Goal: Task Accomplishment & Management: Use online tool/utility

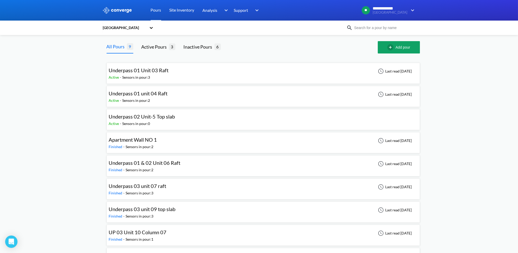
click at [165, 97] on div "Underpass 01 unit 04 Raft" at bounding box center [138, 93] width 59 height 8
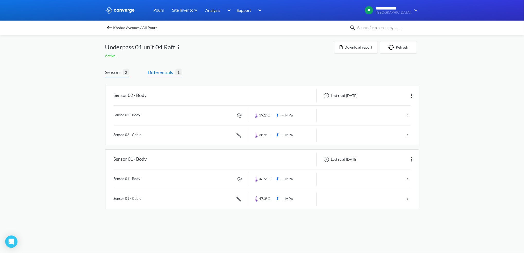
click at [166, 71] on span "Differentials" at bounding box center [162, 72] width 28 height 7
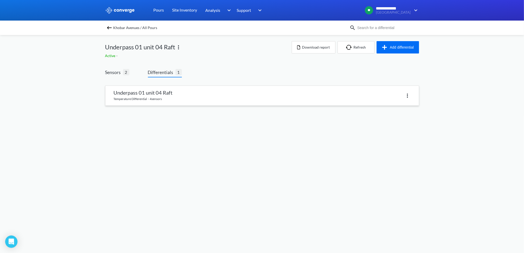
click at [407, 95] on img at bounding box center [407, 96] width 6 height 6
click at [394, 93] on div "Delete" at bounding box center [393, 96] width 33 height 10
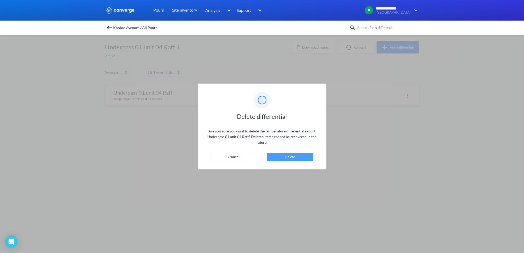
click at [282, 156] on button "Delete" at bounding box center [290, 157] width 46 height 8
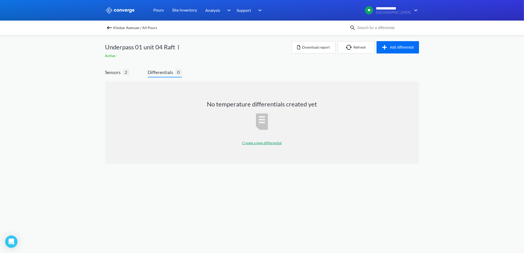
click at [257, 142] on p "Create a new differential" at bounding box center [262, 143] width 40 height 6
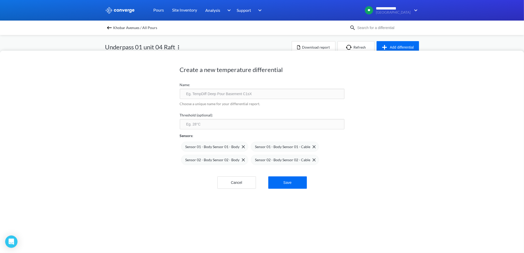
click at [119, 45] on div "Create a new temperature differential Name: Choose a unique name for your diffe…" at bounding box center [262, 126] width 524 height 253
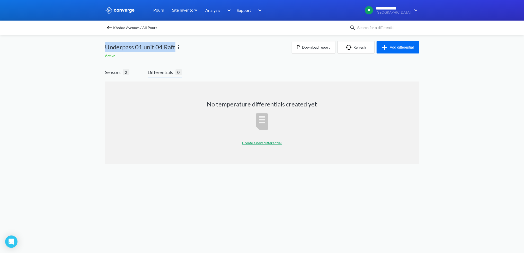
drag, startPoint x: 106, startPoint y: 47, endPoint x: 175, endPoint y: 48, distance: 68.1
click at [175, 48] on span "Underpass 01 unit 04 Raft" at bounding box center [140, 47] width 70 height 10
copy span "Underpass 01 unit 04 Raft"
click at [258, 141] on p "Create a new differential" at bounding box center [262, 143] width 40 height 6
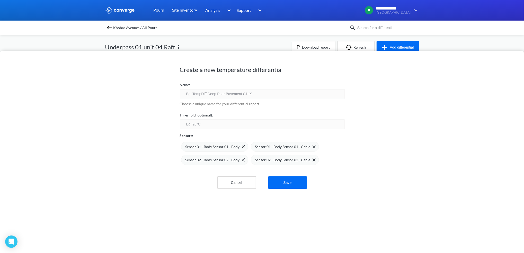
click at [208, 95] on input "text" at bounding box center [262, 94] width 165 height 10
drag, startPoint x: 208, startPoint y: 95, endPoint x: 192, endPoint y: 96, distance: 16.5
click at [192, 96] on input "text" at bounding box center [262, 94] width 165 height 10
paste input "Underpass 01 unit 04 Raft"
type input "Underpass 01 unit 04 Raft"
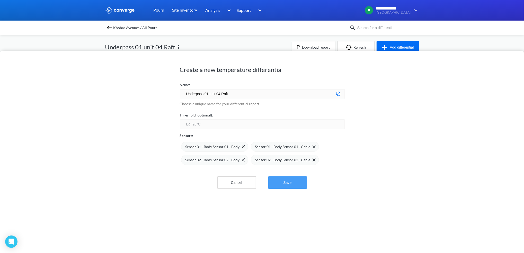
click at [297, 180] on button "Save" at bounding box center [287, 182] width 39 height 12
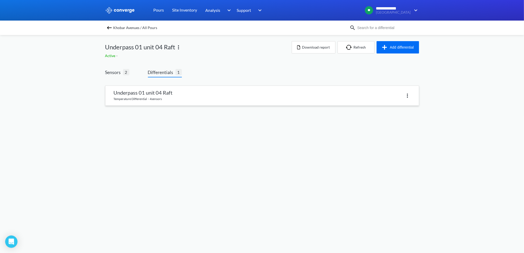
click at [217, 102] on link at bounding box center [261, 96] width 313 height 20
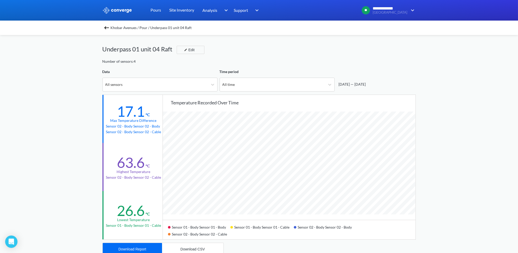
click at [110, 28] on img at bounding box center [107, 28] width 6 height 6
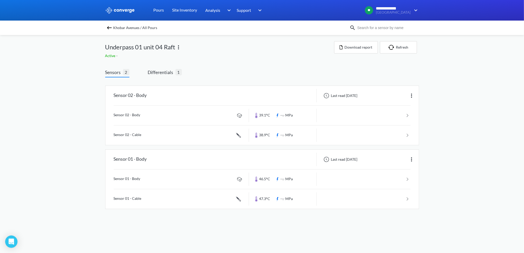
click at [111, 25] on img at bounding box center [109, 28] width 6 height 6
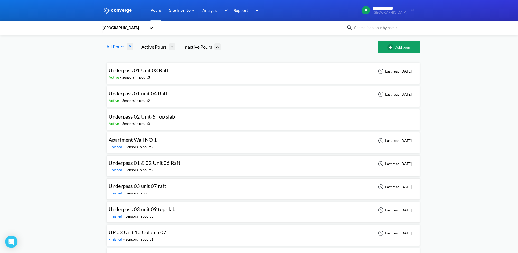
click at [180, 72] on div "Underpass 01 Unit 03 Raft Active - Sensors in pour: 3 Last read [DATE]" at bounding box center [263, 73] width 309 height 16
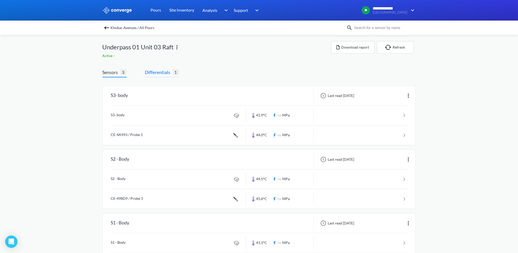
click at [170, 71] on span "Differentials" at bounding box center [159, 72] width 28 height 7
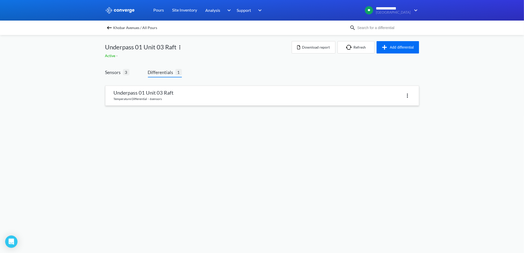
click at [408, 94] on img at bounding box center [407, 96] width 6 height 6
click at [389, 99] on div "Delete" at bounding box center [393, 96] width 33 height 10
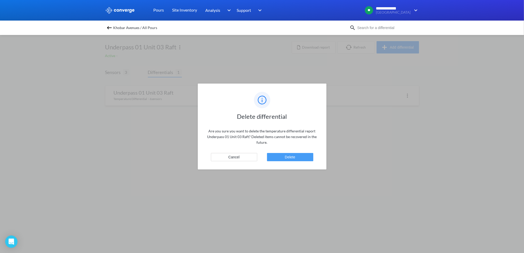
click at [301, 160] on button "Delete" at bounding box center [290, 157] width 46 height 8
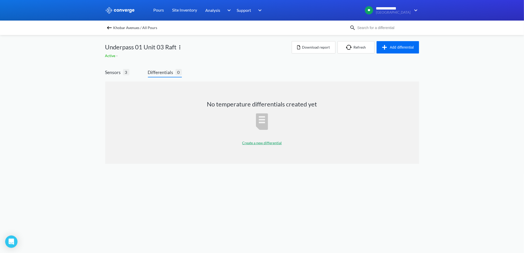
click at [265, 141] on p "Create a new differential" at bounding box center [262, 143] width 40 height 6
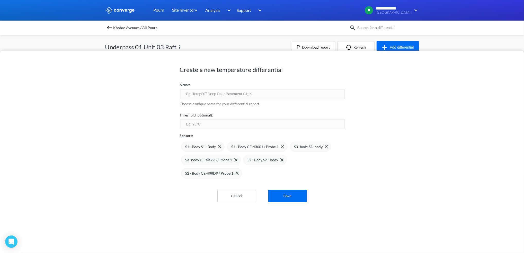
click at [213, 40] on div "Create a new temperature differential Name: Choose a unique name for your diffe…" at bounding box center [262, 126] width 524 height 253
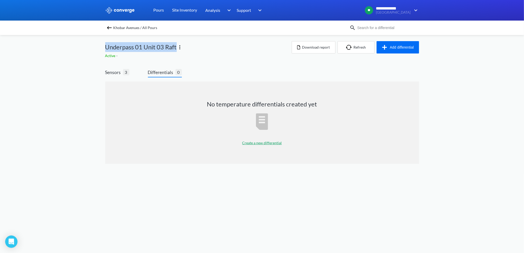
drag, startPoint x: 105, startPoint y: 46, endPoint x: 176, endPoint y: 46, distance: 70.2
click at [176, 46] on span "Underpass 01 Unit 03 Raft" at bounding box center [140, 47] width 71 height 10
copy span "Underpass 01 Unit 03 Raft"
click at [256, 142] on p "Create a new differential" at bounding box center [262, 143] width 40 height 6
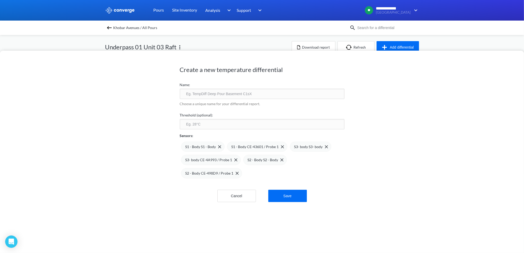
click at [210, 92] on input "text" at bounding box center [262, 94] width 165 height 10
paste input "Underpass 01 Unit 03 Raft"
type input "Underpass 01 Unit 03 Raft"
click at [295, 197] on button "Save" at bounding box center [287, 196] width 39 height 12
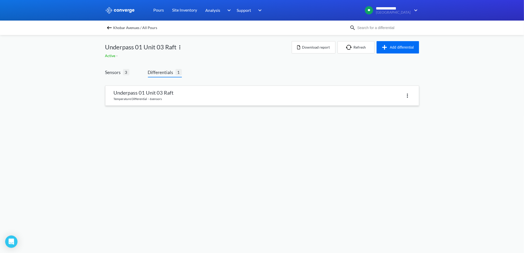
click at [177, 99] on link at bounding box center [261, 96] width 313 height 20
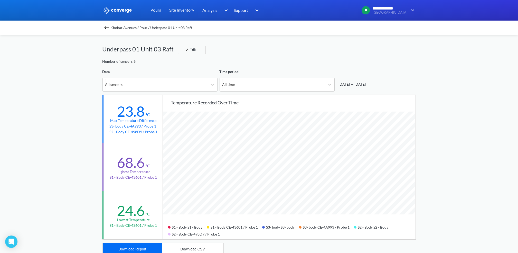
click at [356, 84] on div "[DATE] — [DATE]" at bounding box center [351, 84] width 29 height 6
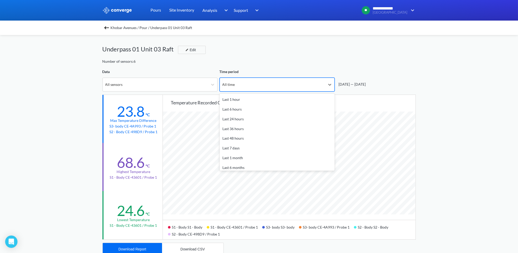
click at [317, 84] on div "All time" at bounding box center [272, 84] width 105 height 13
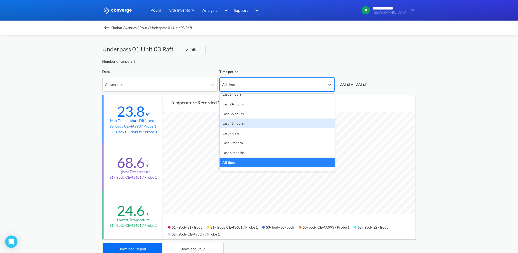
scroll to position [22, 0]
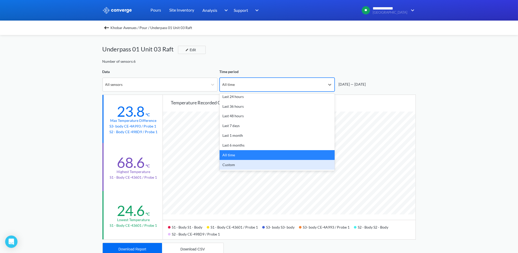
click at [243, 165] on div "Custom" at bounding box center [277, 165] width 115 height 10
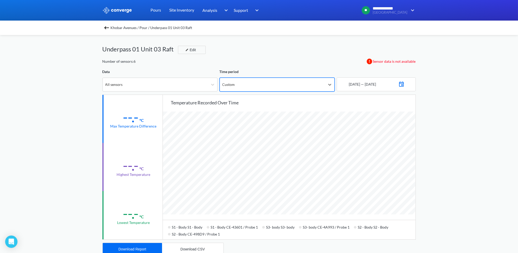
scroll to position [431, 518]
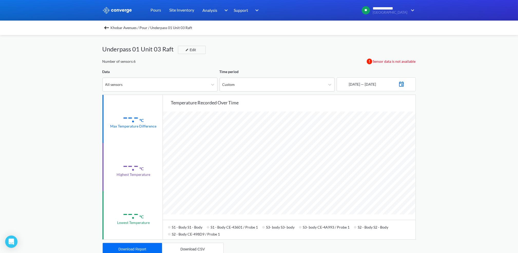
click at [405, 83] on img at bounding box center [402, 83] width 6 height 7
click at [345, 102] on icon "Move backward to switch to the previous month." at bounding box center [347, 102] width 5 height 5
click at [354, 159] on td "31" at bounding box center [352, 160] width 8 height 8
click at [380, 173] on input "12:00" at bounding box center [381, 174] width 16 height 9
type input "09:00"
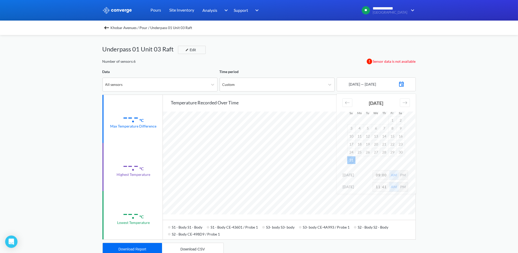
click at [404, 172] on div "PM" at bounding box center [403, 174] width 9 height 9
click at [363, 187] on div "[DATE]" at bounding box center [356, 187] width 26 height 6
click at [408, 104] on div "Move forward to switch to the next month." at bounding box center [405, 102] width 10 height 8
click at [359, 130] on td "8" at bounding box center [360, 128] width 8 height 8
click at [403, 179] on div "PM" at bounding box center [403, 178] width 9 height 9
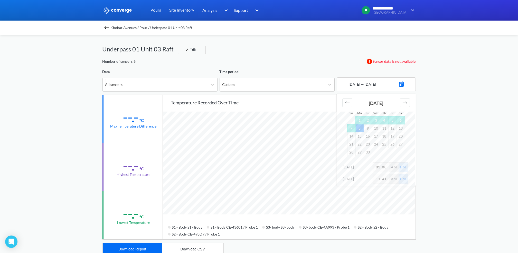
click at [392, 180] on div "AM" at bounding box center [394, 178] width 9 height 9
click at [429, 104] on div "**********" at bounding box center [259, 215] width 518 height 431
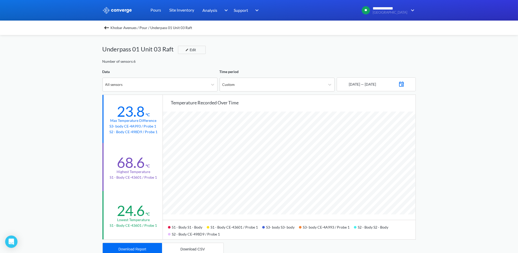
scroll to position [34, 0]
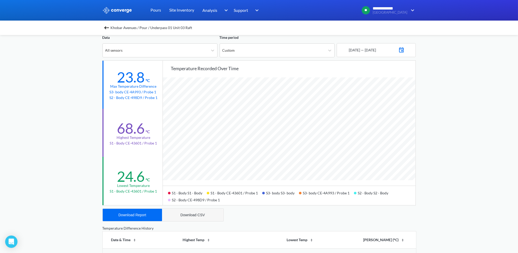
click at [190, 212] on button "Download CSV" at bounding box center [192, 215] width 61 height 12
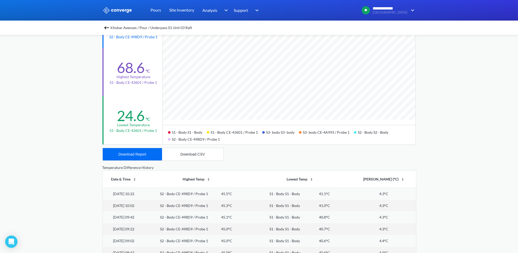
scroll to position [103, 0]
